Goal: Task Accomplishment & Management: Manage account settings

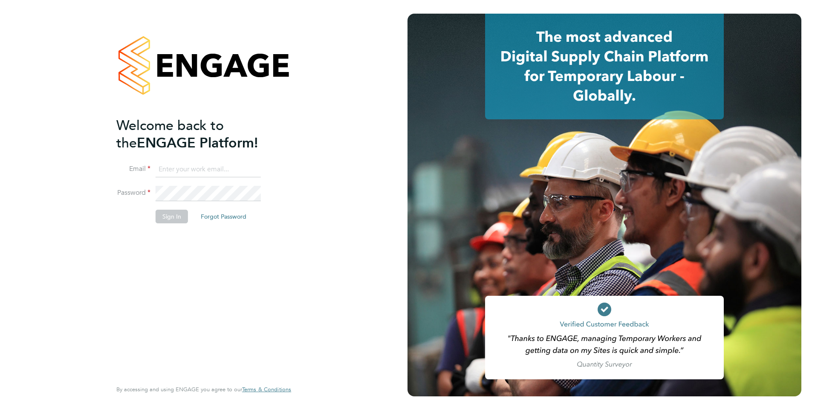
type input "rburns@skilledcareers.co.uk"
click at [166, 212] on button "Sign In" at bounding box center [171, 217] width 32 height 14
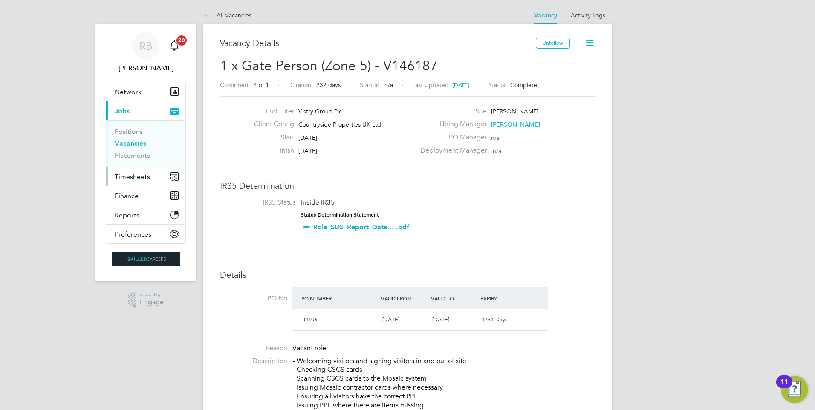
click at [147, 177] on span "Timesheets" at bounding box center [132, 177] width 35 height 8
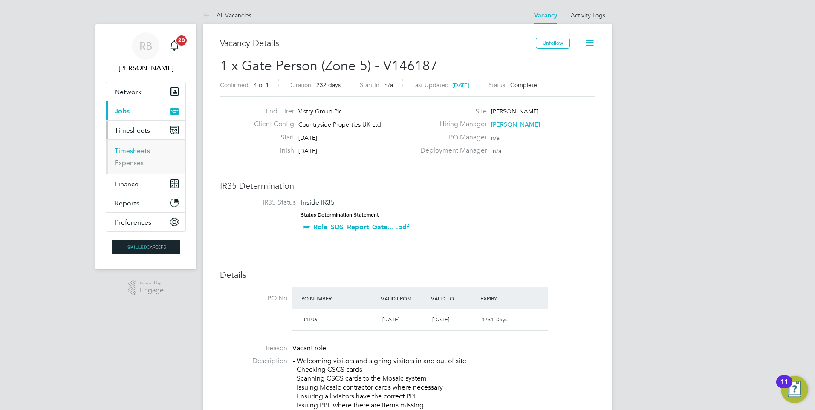
click at [144, 149] on link "Timesheets" at bounding box center [132, 151] width 35 height 8
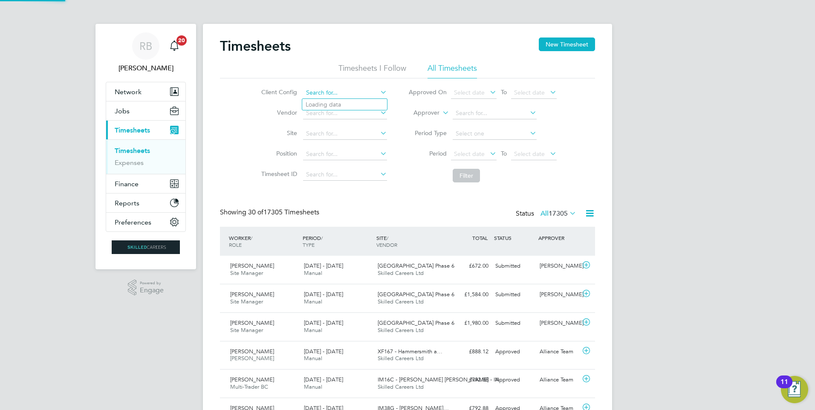
click at [361, 89] on input at bounding box center [345, 93] width 84 height 12
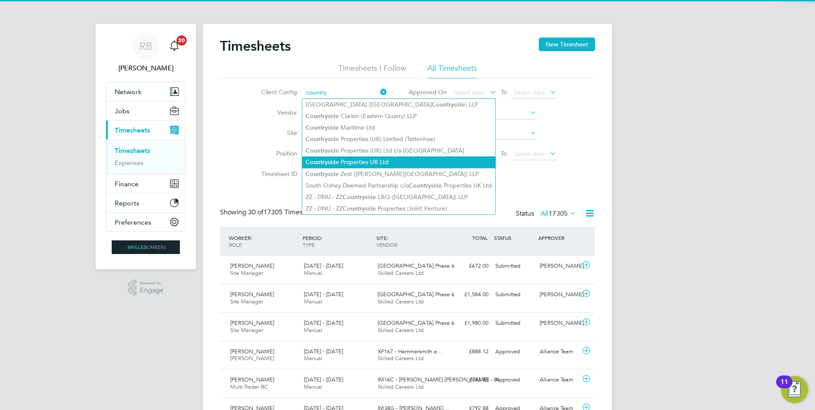
click at [390, 158] on li "Country side Properties UK Ltd" at bounding box center [398, 162] width 193 height 12
type input "Countryside Properties UK Ltd"
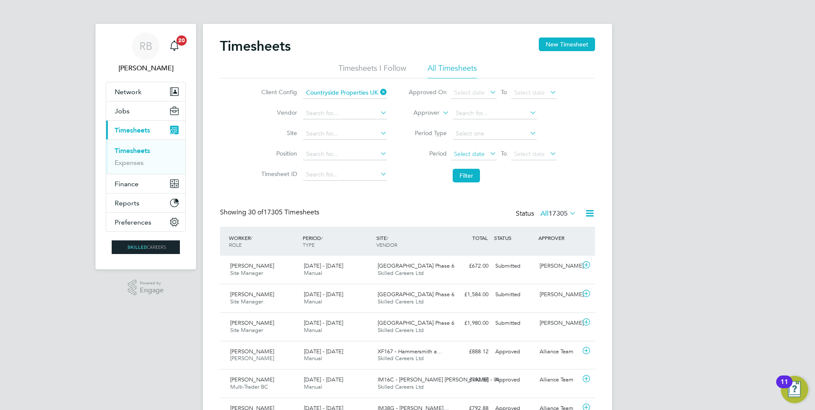
click at [466, 155] on span "Select date" at bounding box center [469, 154] width 31 height 8
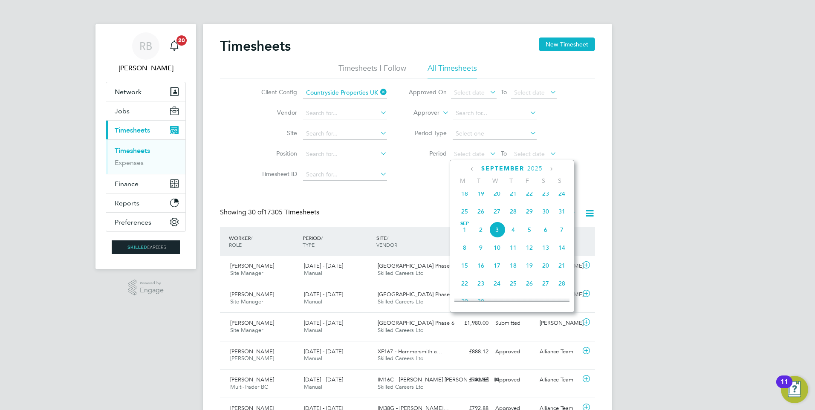
click at [466, 219] on span "25" at bounding box center [464, 211] width 16 height 16
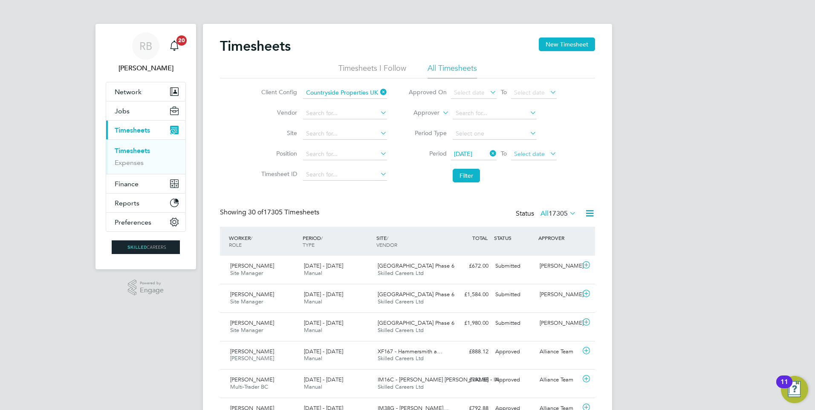
click at [539, 155] on span "Select date" at bounding box center [529, 154] width 31 height 8
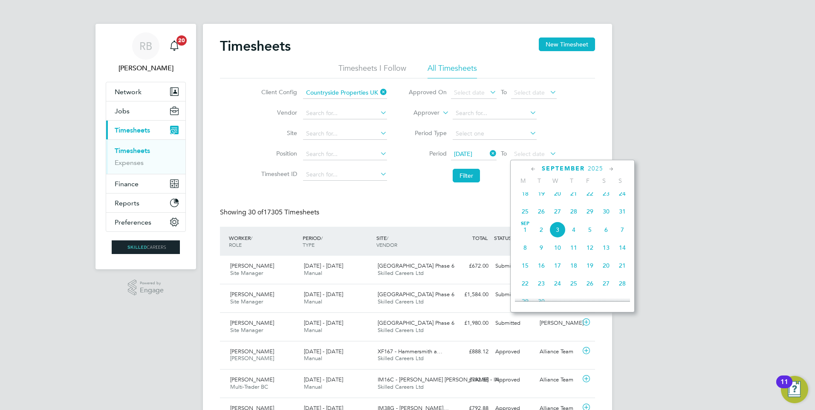
click at [619, 219] on span "31" at bounding box center [622, 211] width 16 height 16
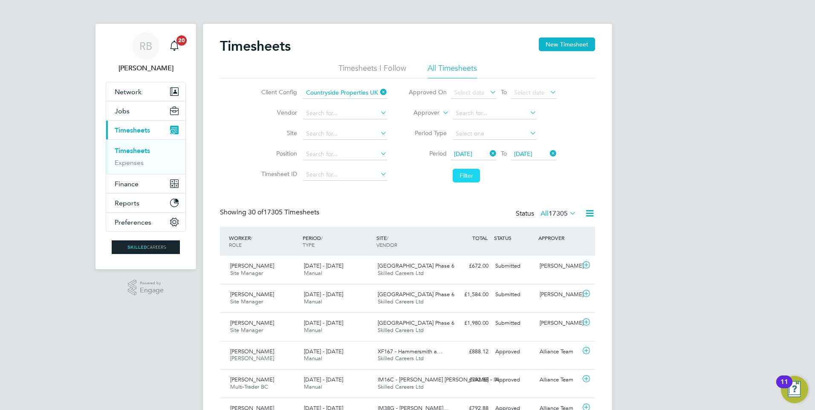
click at [473, 173] on button "Filter" at bounding box center [465, 176] width 27 height 14
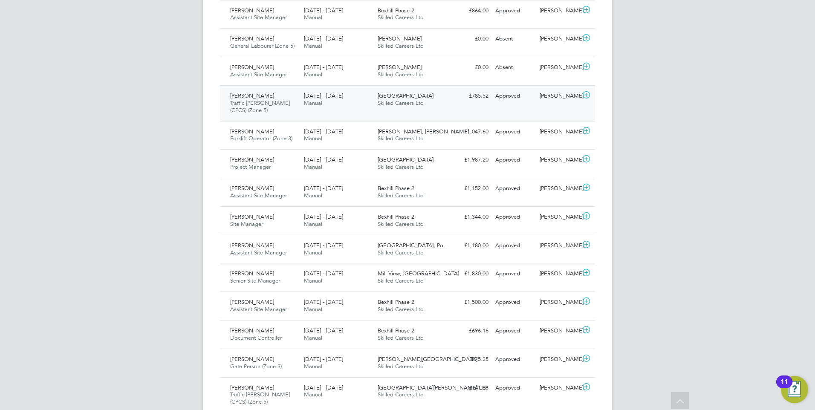
click at [269, 107] on div "[PERSON_NAME] Traffic [PERSON_NAME] (CPCS) (Zone 5) [DATE] - [DATE]" at bounding box center [264, 103] width 74 height 29
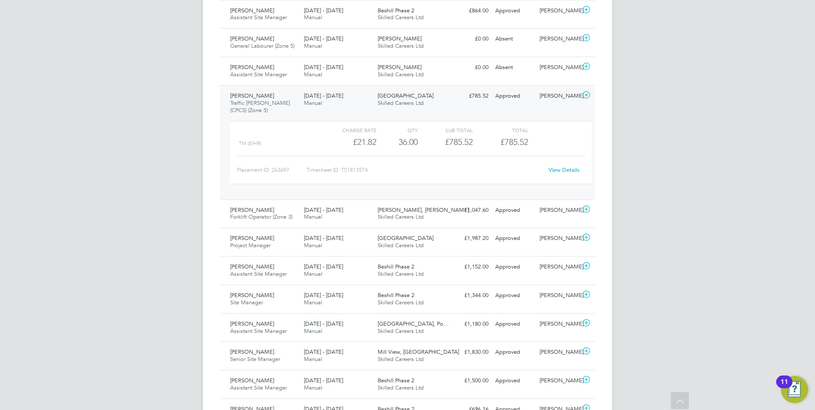
click at [555, 171] on link "View Details" at bounding box center [563, 169] width 31 height 7
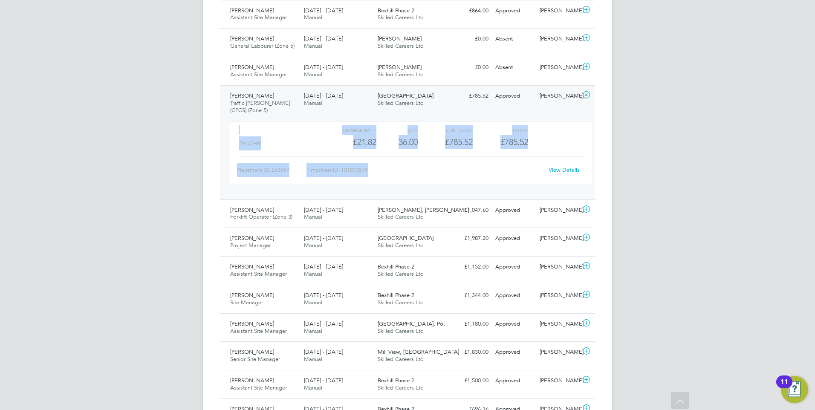
drag, startPoint x: 579, startPoint y: 176, endPoint x: 227, endPoint y: 88, distance: 363.2
click at [227, 88] on div "[PERSON_NAME] Traffic [PERSON_NAME] (CPCS) (Zone 5) [DATE] - [DATE] [DATE] - [D…" at bounding box center [407, 142] width 375 height 114
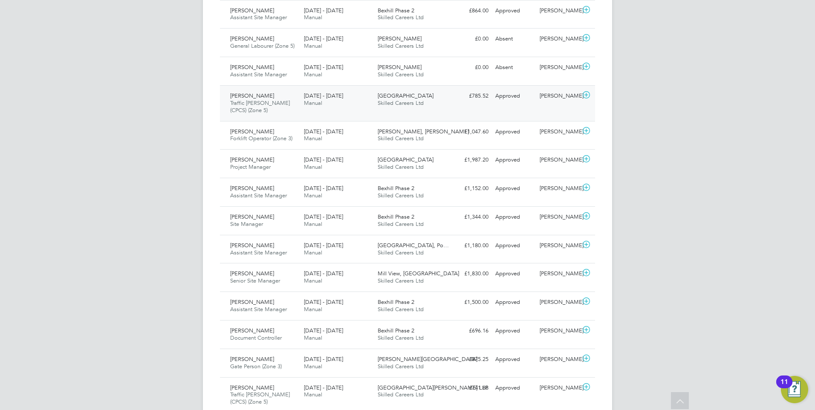
drag, startPoint x: 530, startPoint y: 98, endPoint x: 452, endPoint y: 86, distance: 78.9
click at [527, 101] on div "Approved" at bounding box center [514, 96] width 44 height 14
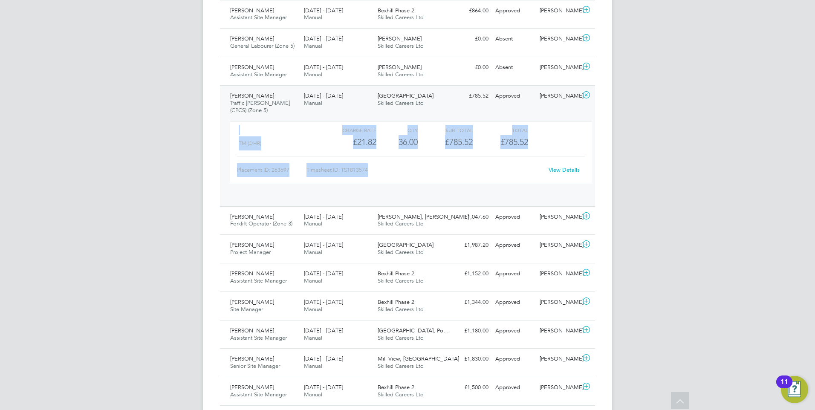
scroll to position [14, 83]
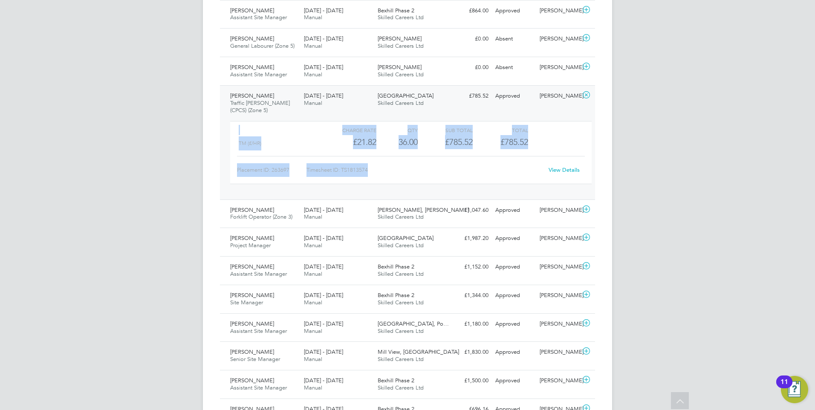
click at [576, 170] on link "View Details" at bounding box center [563, 169] width 31 height 7
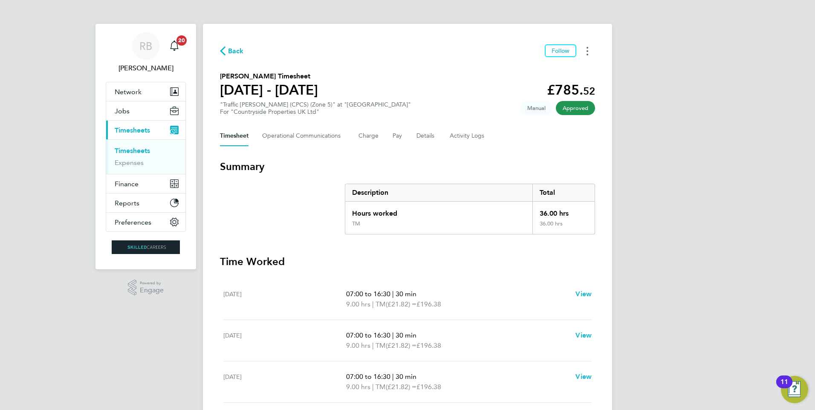
click at [582, 51] on button "Timesheets Menu" at bounding box center [586, 50] width 15 height 13
click at [557, 48] on span "Follow" at bounding box center [560, 51] width 18 height 8
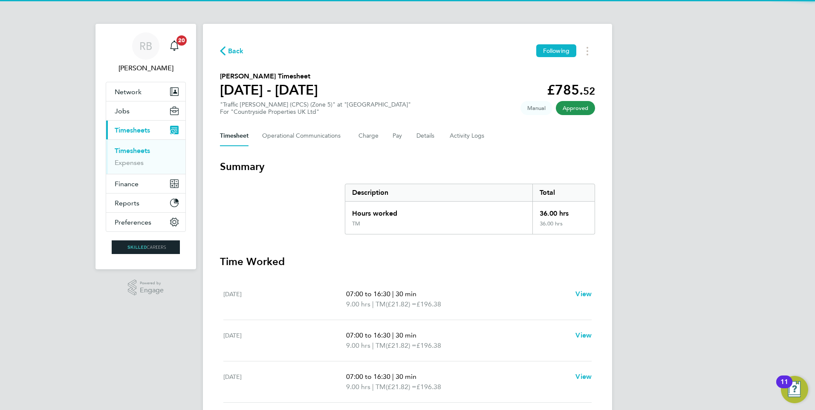
click at [696, 124] on div "RB Ryan Burns Notifications 20 Applications: Network Team Members Businesses Si…" at bounding box center [407, 306] width 815 height 612
